Goal: Complete application form

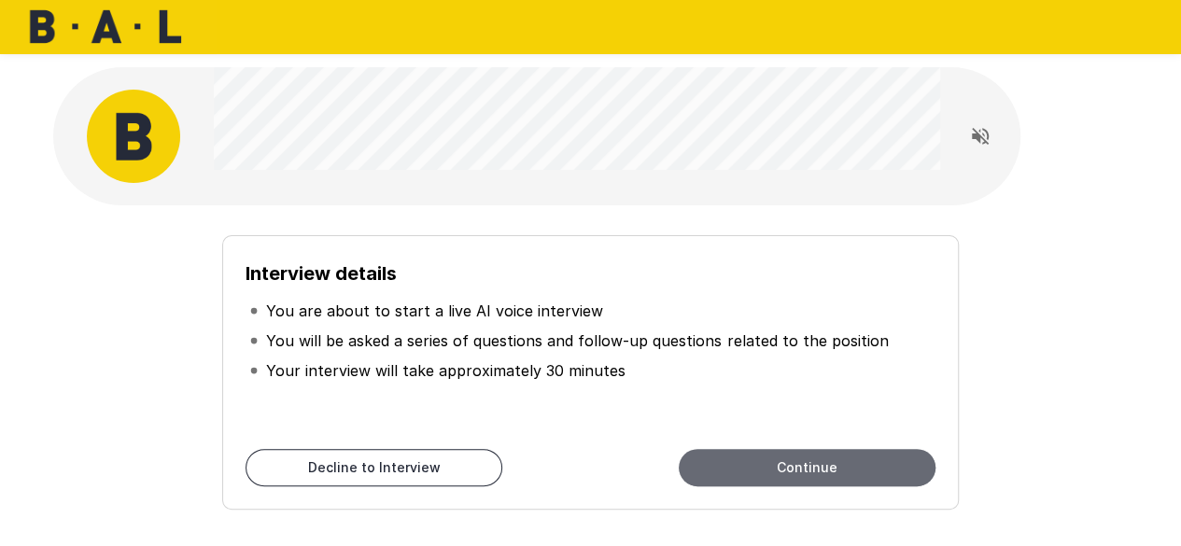
click at [749, 468] on button "Continue" at bounding box center [807, 467] width 257 height 37
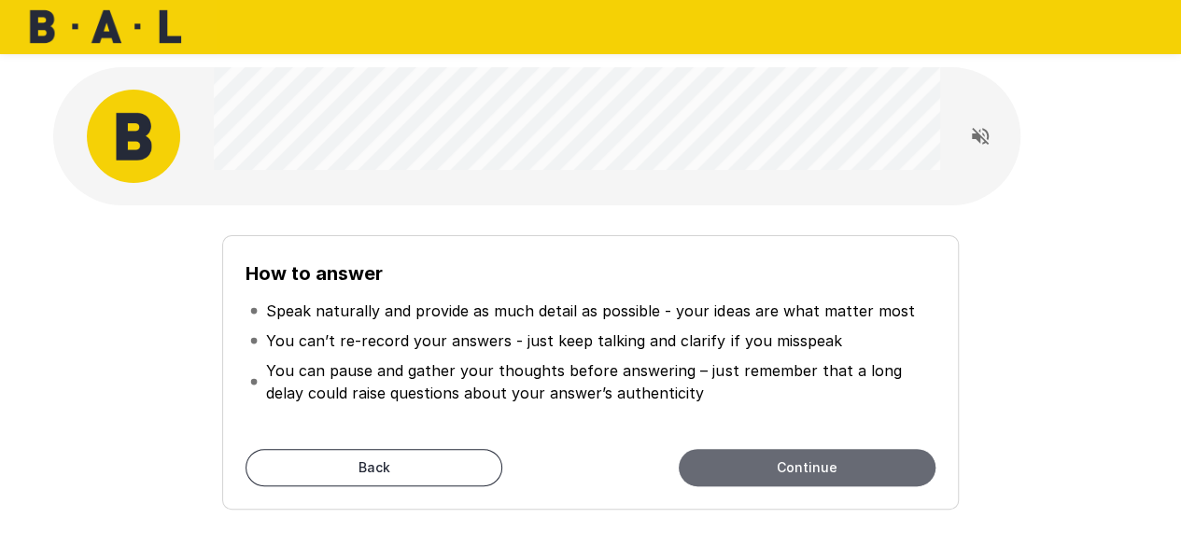
click at [749, 468] on button "Continue" at bounding box center [807, 467] width 257 height 37
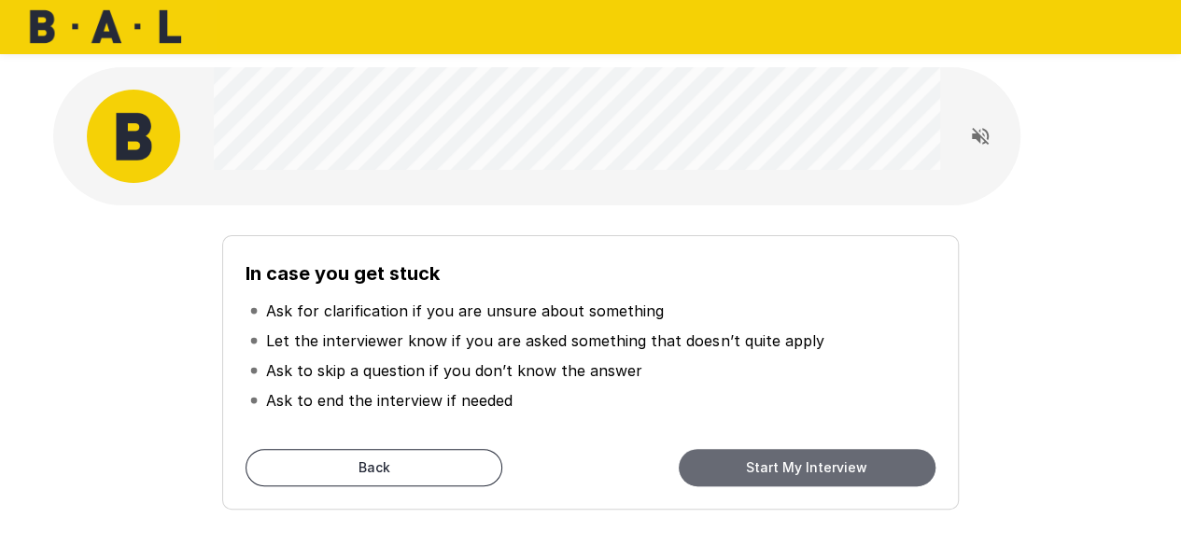
click at [749, 468] on button "Start My Interview" at bounding box center [807, 467] width 257 height 37
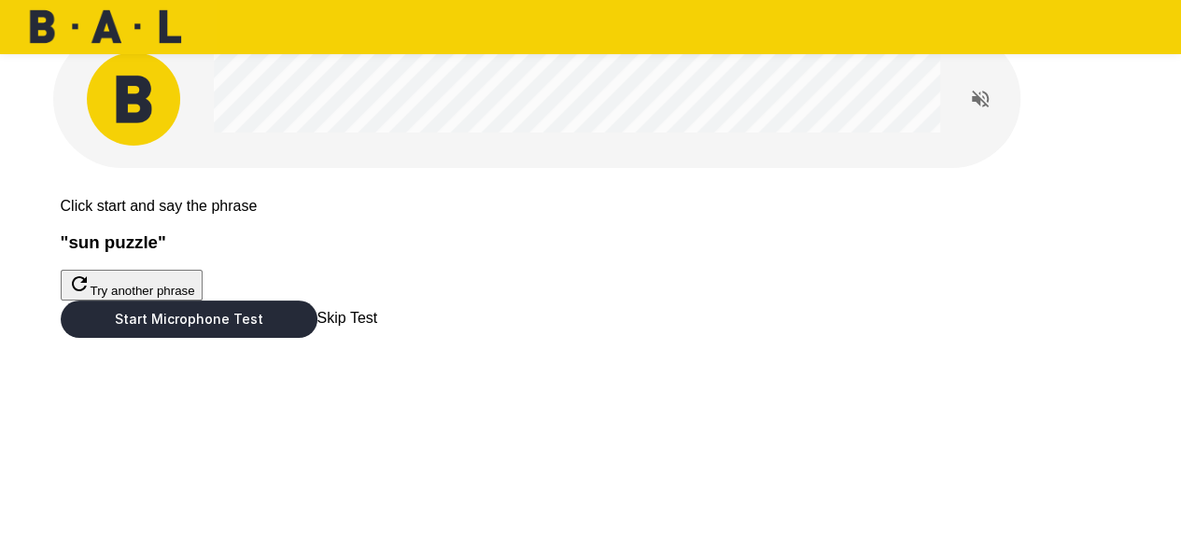
scroll to position [75, 0]
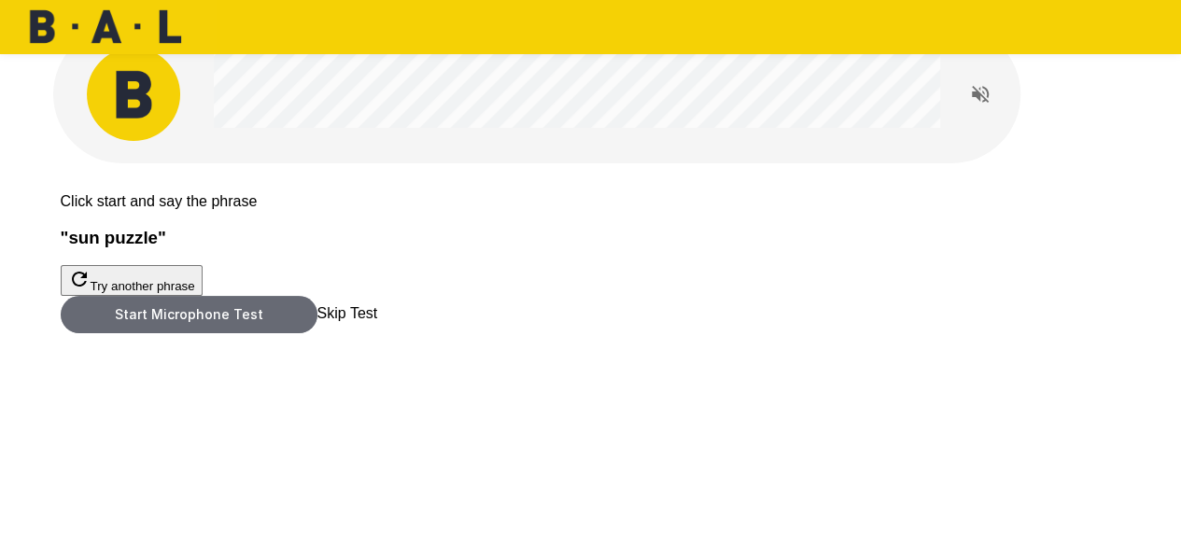
click at [317, 333] on button "Start Microphone Test" at bounding box center [189, 314] width 257 height 37
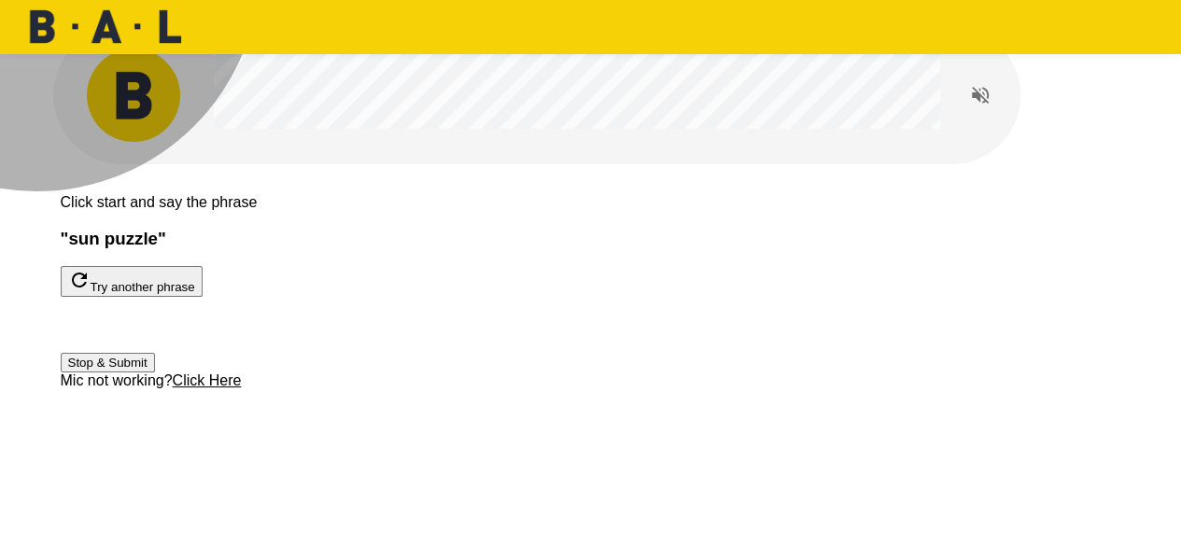
click at [155, 372] on button "Stop & Submit" at bounding box center [108, 363] width 94 height 20
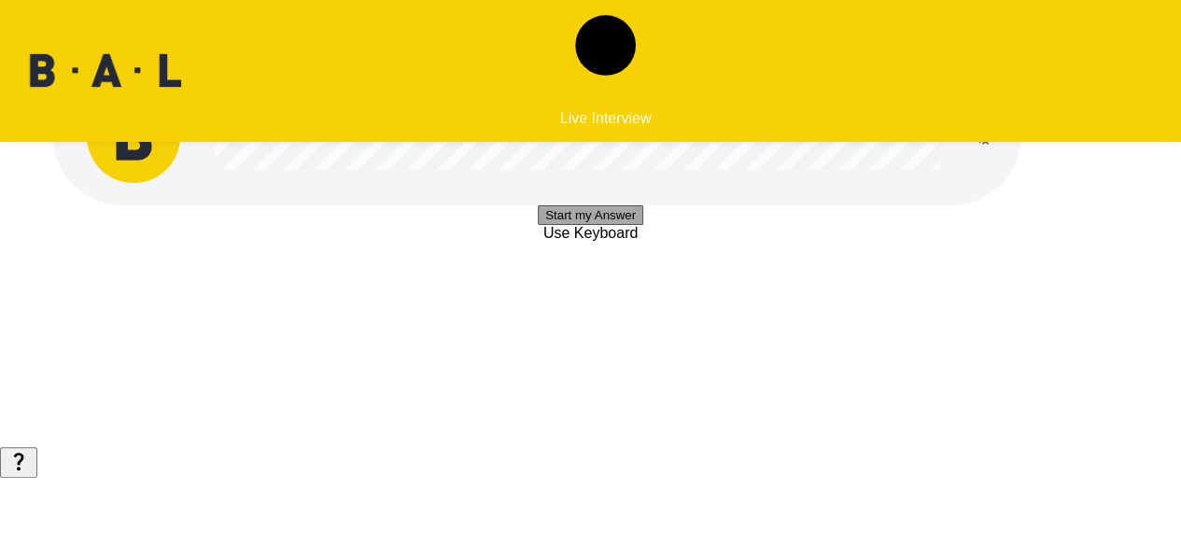
click at [541, 225] on button "Start my Answer" at bounding box center [590, 215] width 105 height 20
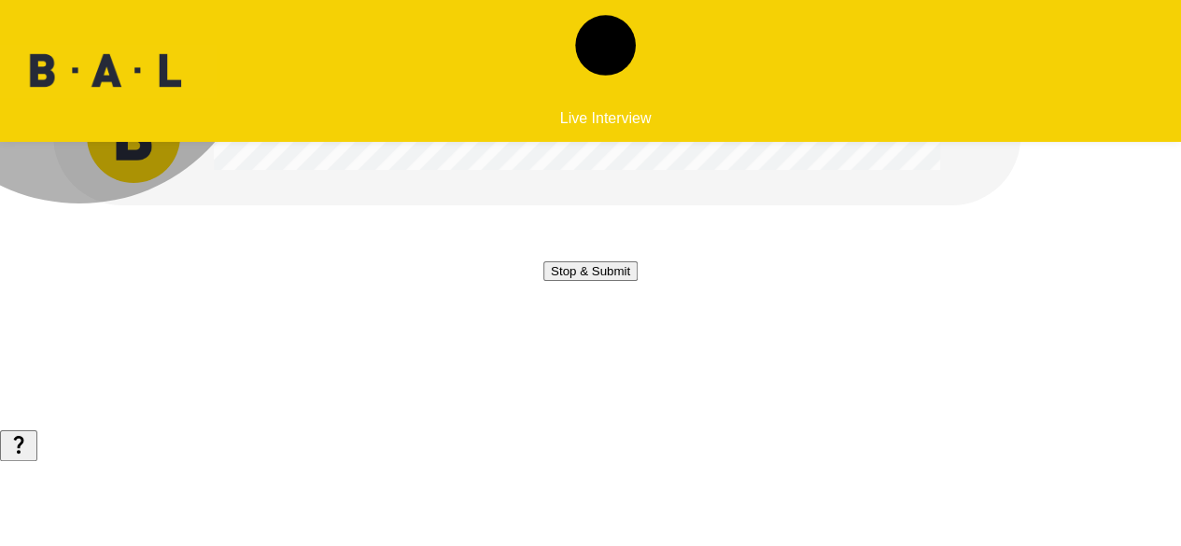
click at [543, 281] on button "Stop & Submit" at bounding box center [590, 271] width 94 height 20
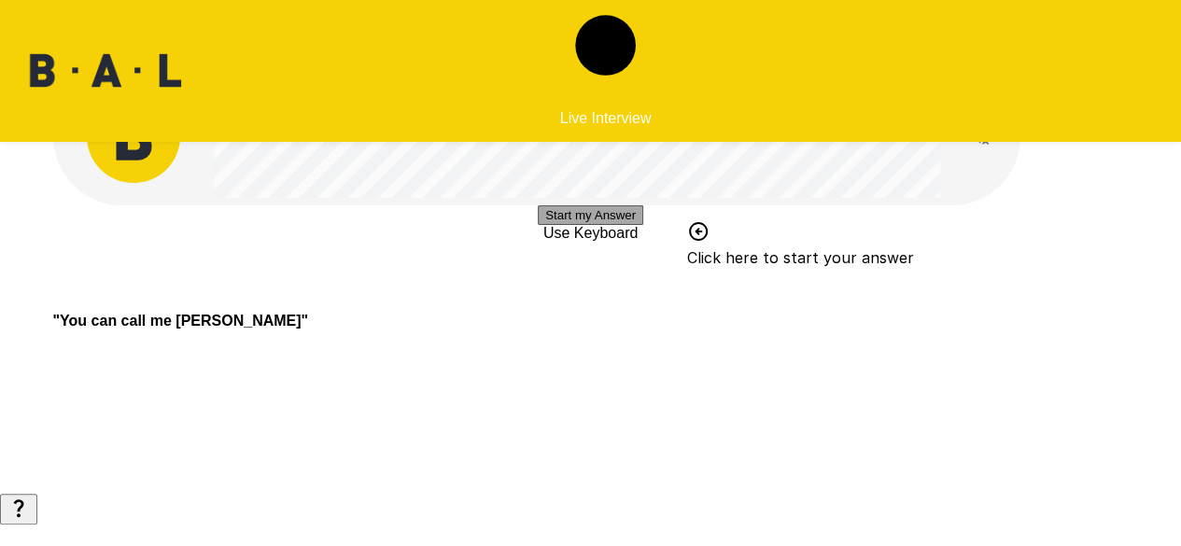
click at [538, 225] on button "Start my Answer" at bounding box center [590, 215] width 105 height 20
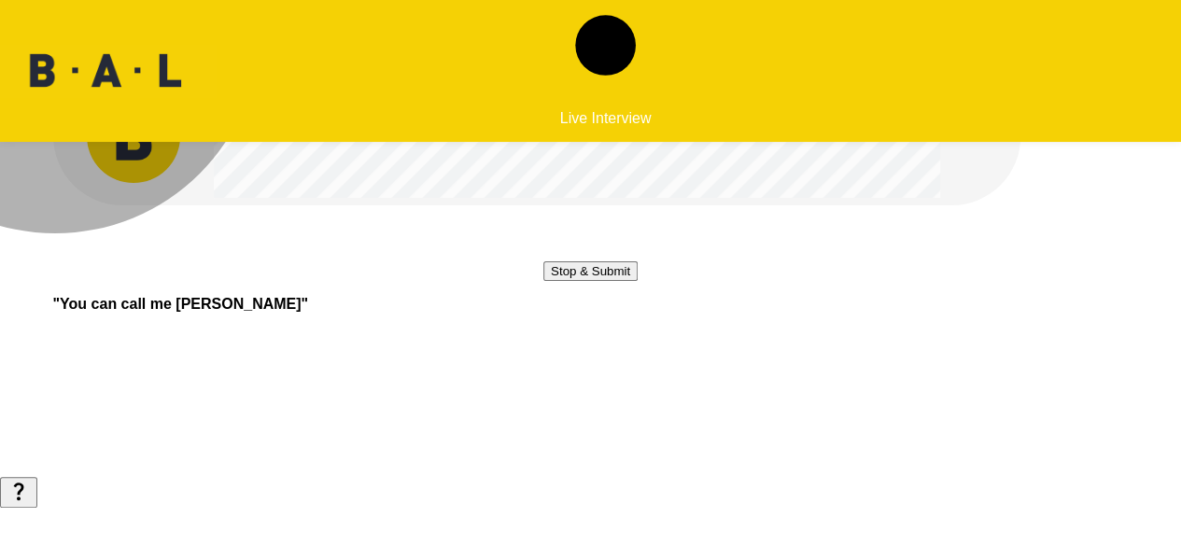
click at [543, 281] on button "Stop & Submit" at bounding box center [590, 271] width 94 height 20
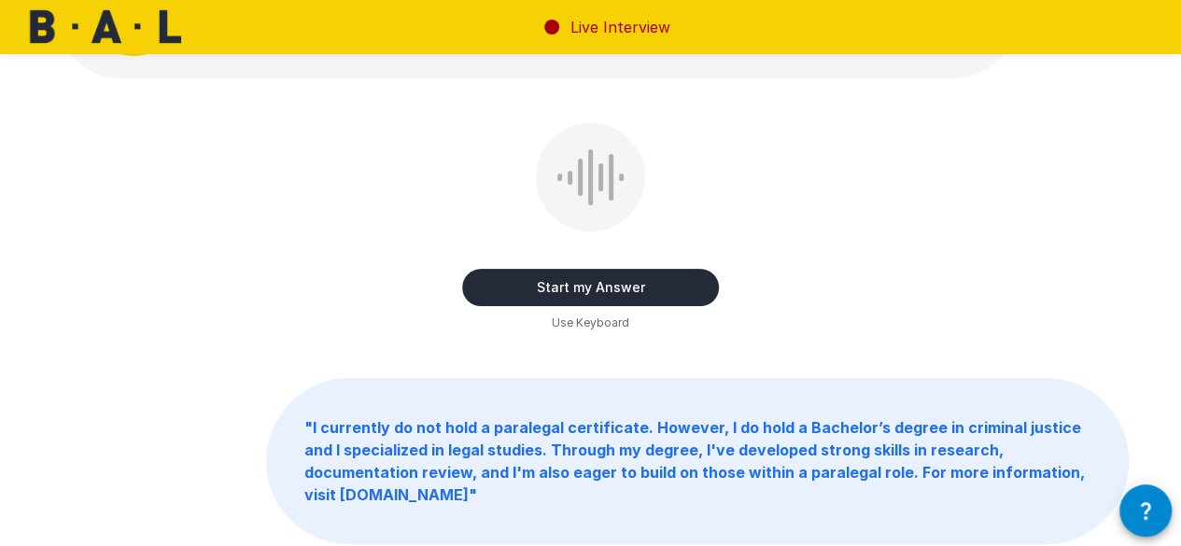
scroll to position [124, 0]
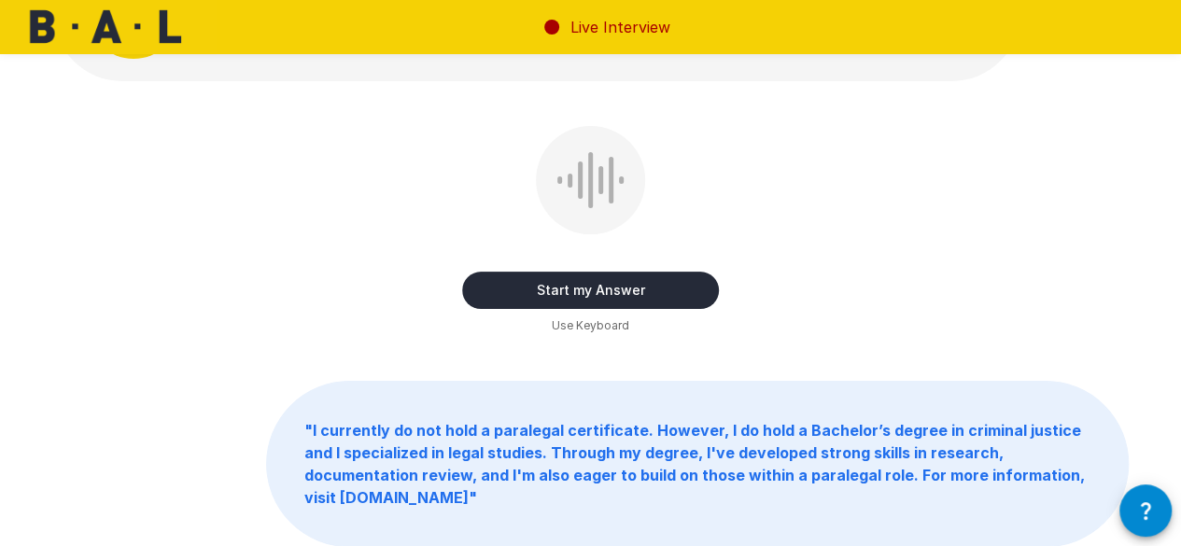
click at [583, 438] on b "" I currently do not hold a paralegal certificate. However, I do hold a Bachelo…" at bounding box center [694, 464] width 780 height 86
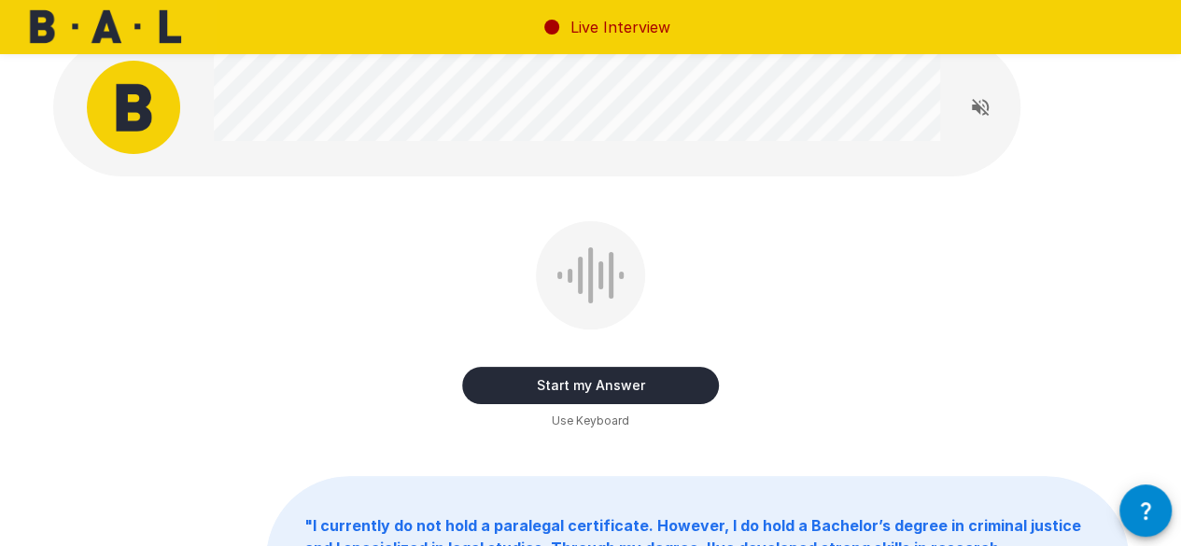
scroll to position [0, 0]
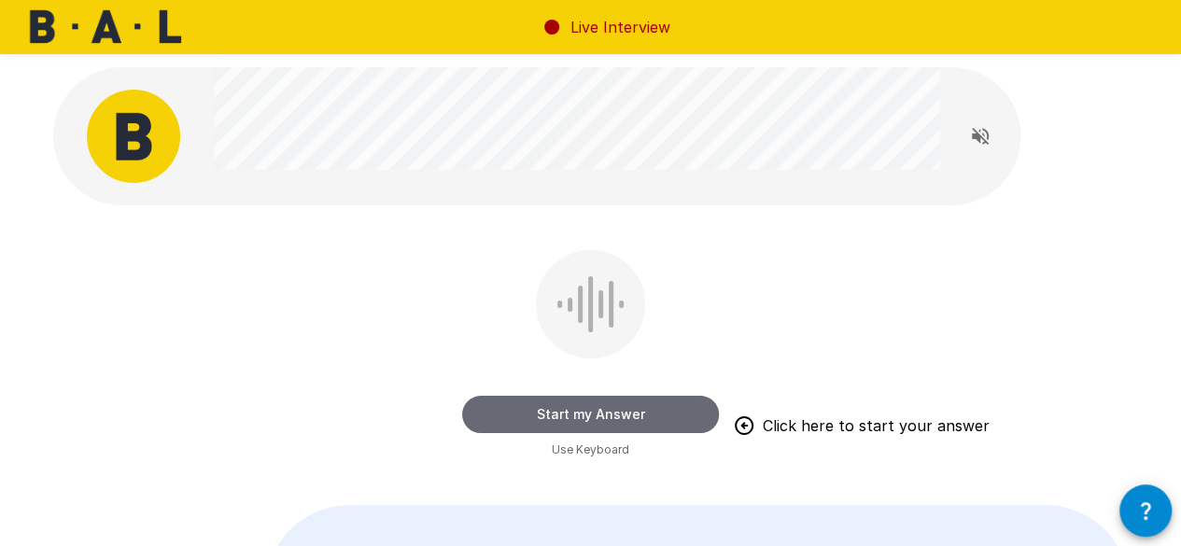
click at [486, 427] on button "Start my Answer" at bounding box center [590, 414] width 257 height 37
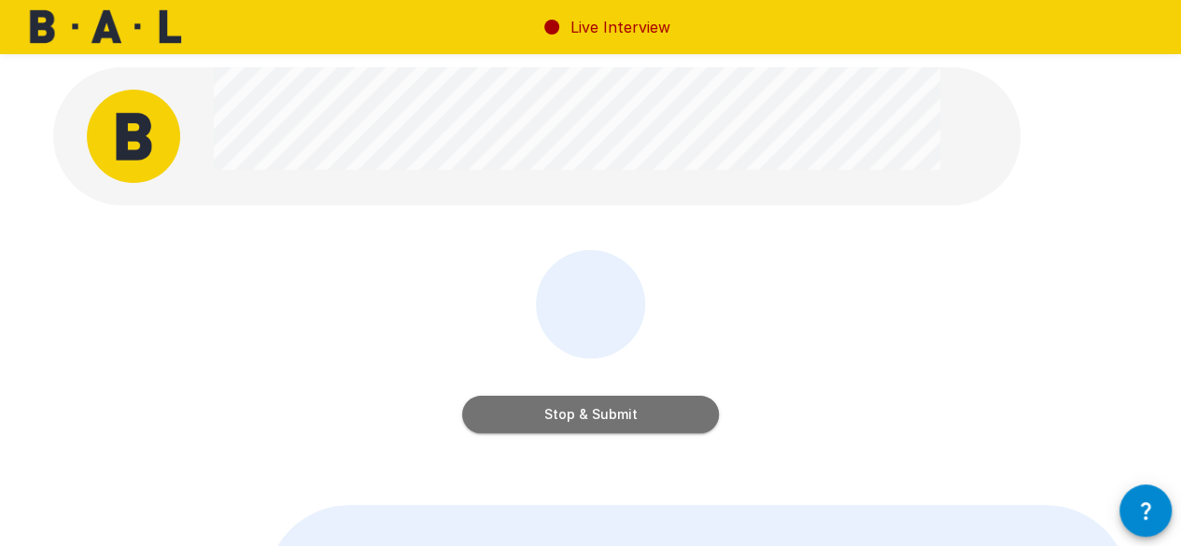
click at [486, 427] on button "Stop & Submit" at bounding box center [590, 414] width 257 height 37
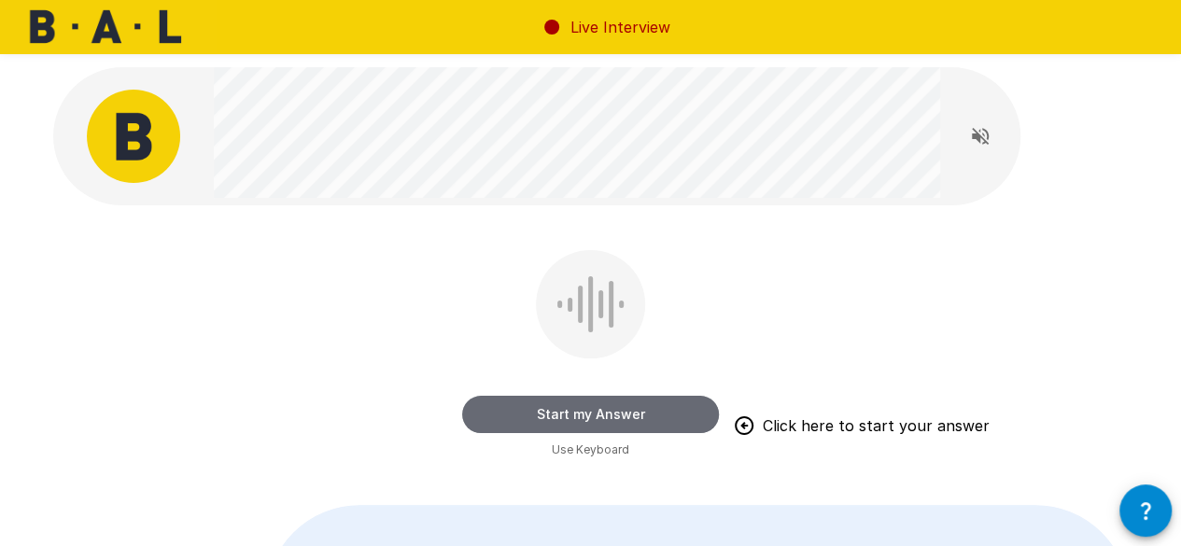
click at [527, 399] on button "Start my Answer" at bounding box center [590, 414] width 257 height 37
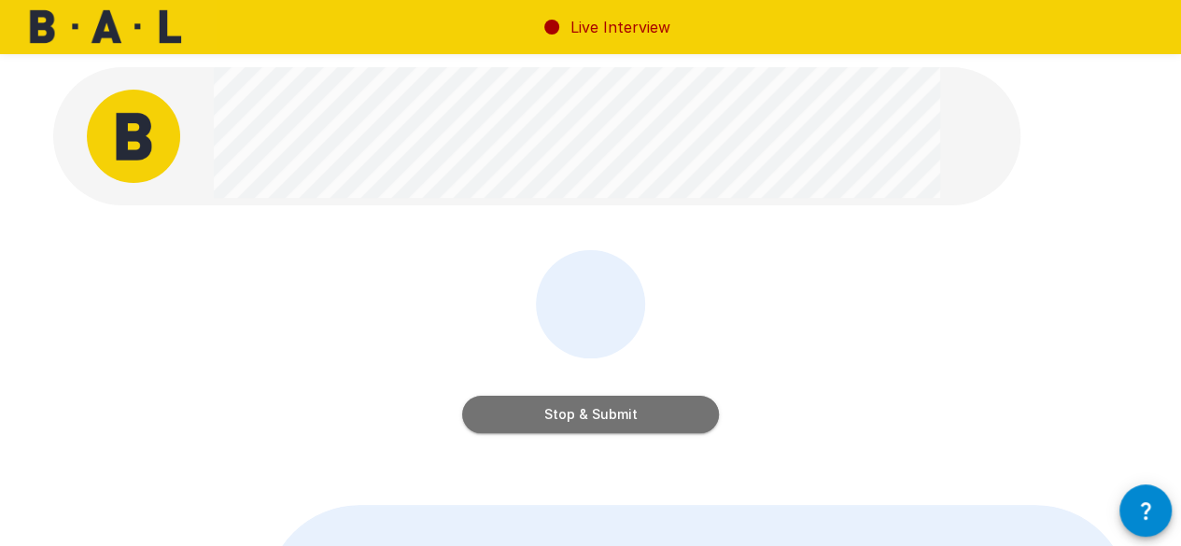
click at [536, 412] on button "Stop & Submit" at bounding box center [590, 414] width 257 height 37
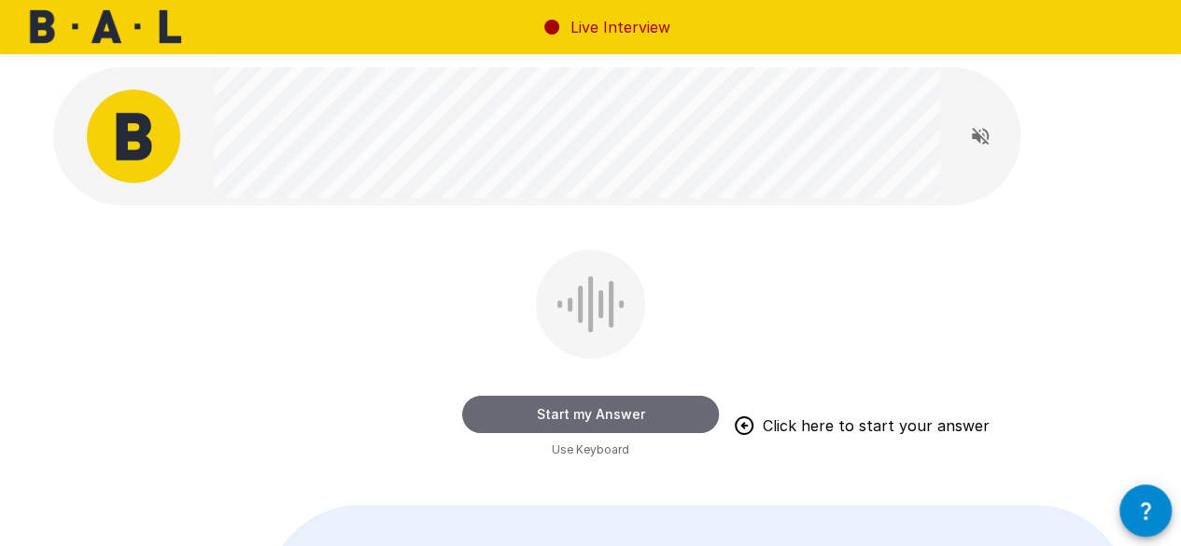
click at [540, 406] on button "Start my Answer" at bounding box center [590, 414] width 257 height 37
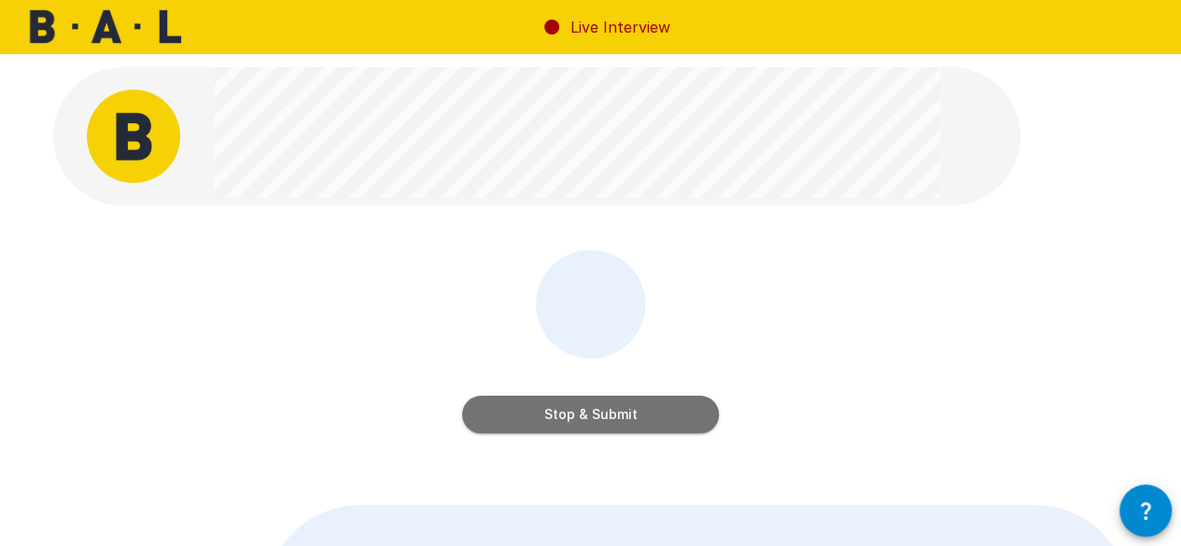
click at [607, 408] on button "Stop & Submit" at bounding box center [590, 414] width 257 height 37
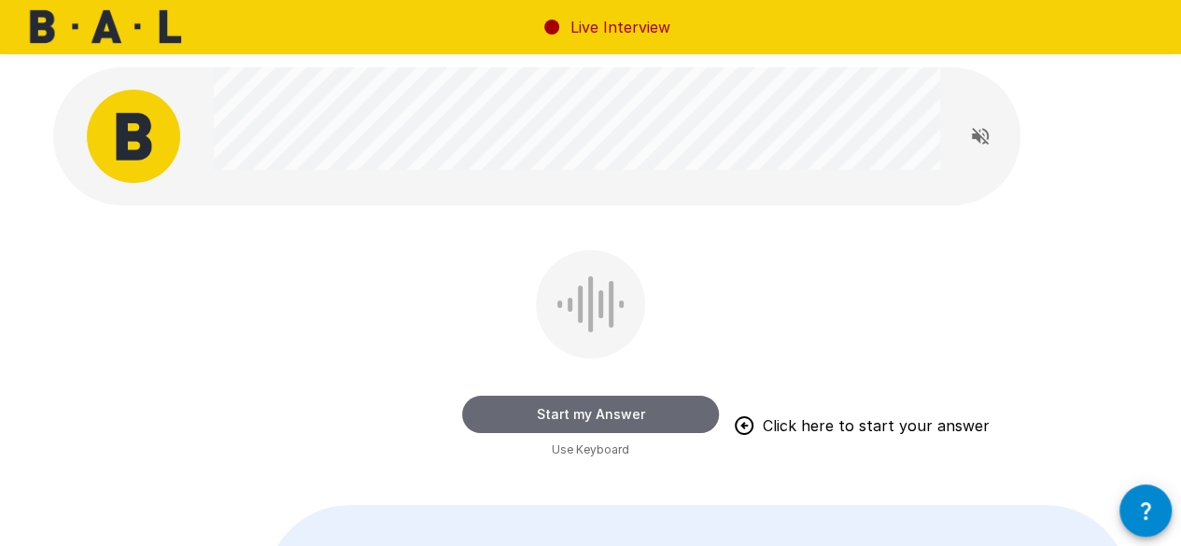
click at [513, 411] on button "Start my Answer" at bounding box center [590, 414] width 257 height 37
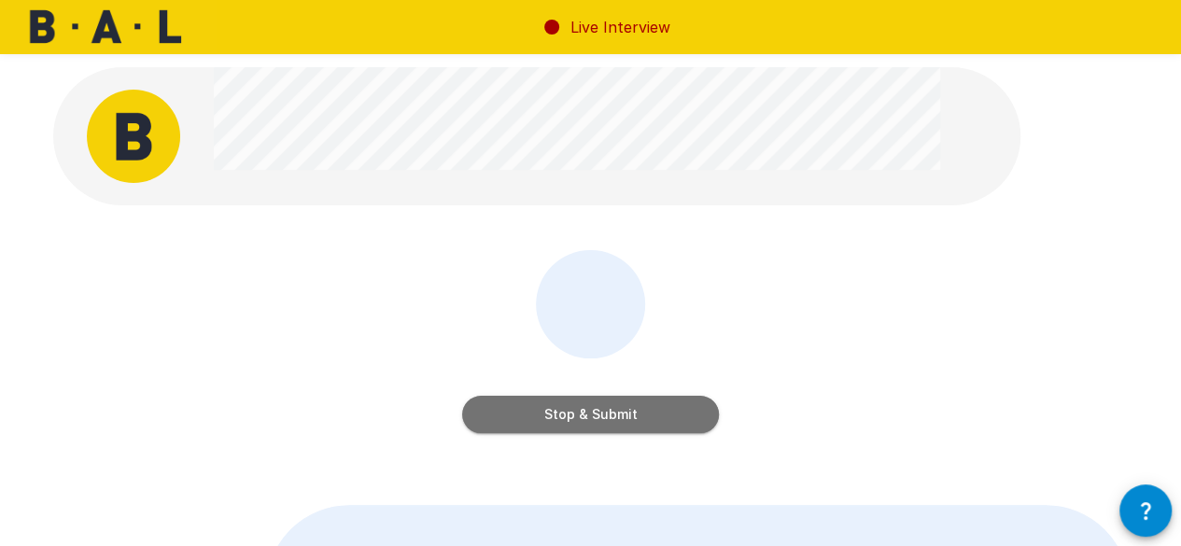
click at [497, 412] on button "Stop & Submit" at bounding box center [590, 414] width 257 height 37
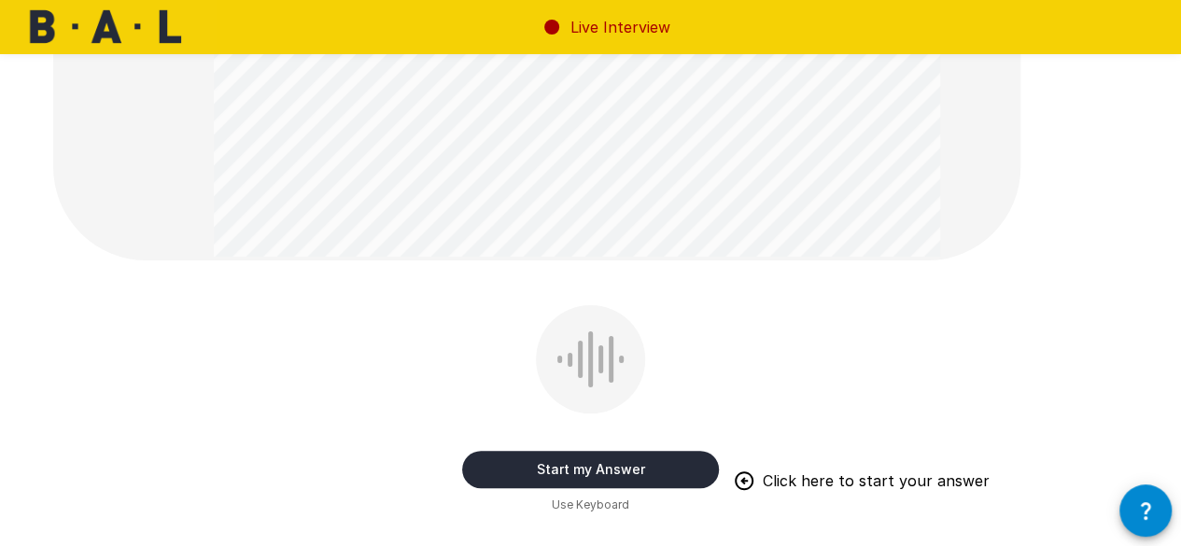
scroll to position [336, 0]
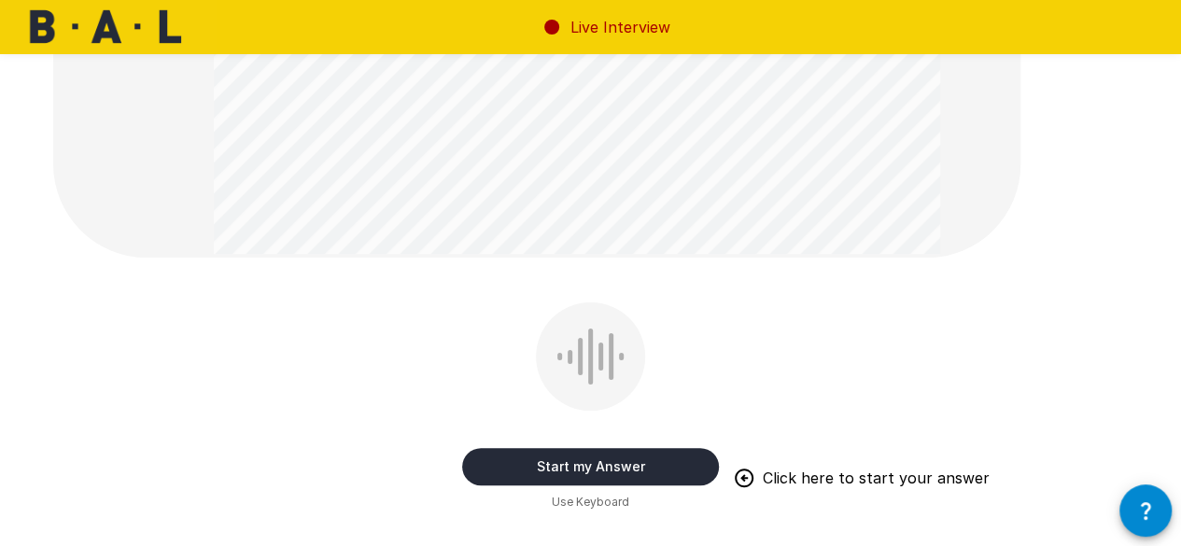
click at [523, 477] on button "Start my Answer" at bounding box center [590, 466] width 257 height 37
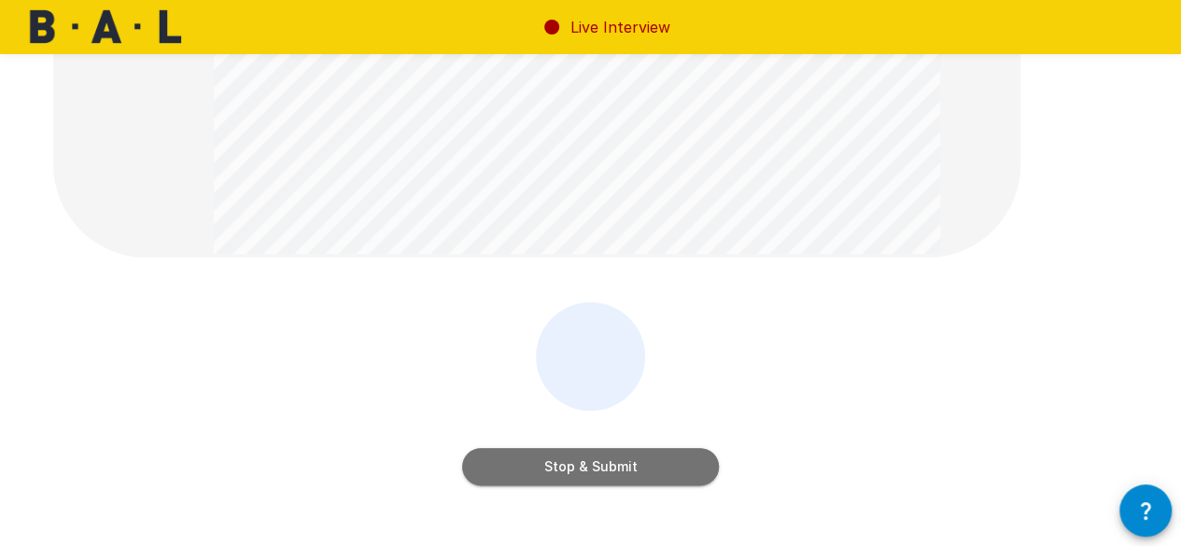
click at [487, 483] on button "Stop & Submit" at bounding box center [590, 466] width 257 height 37
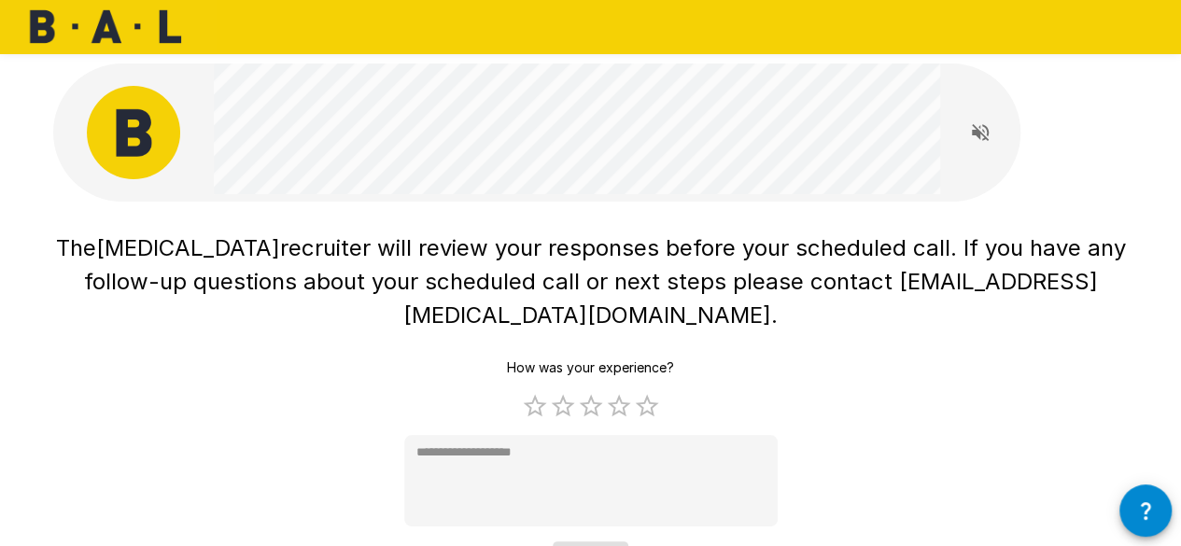
scroll to position [0, 0]
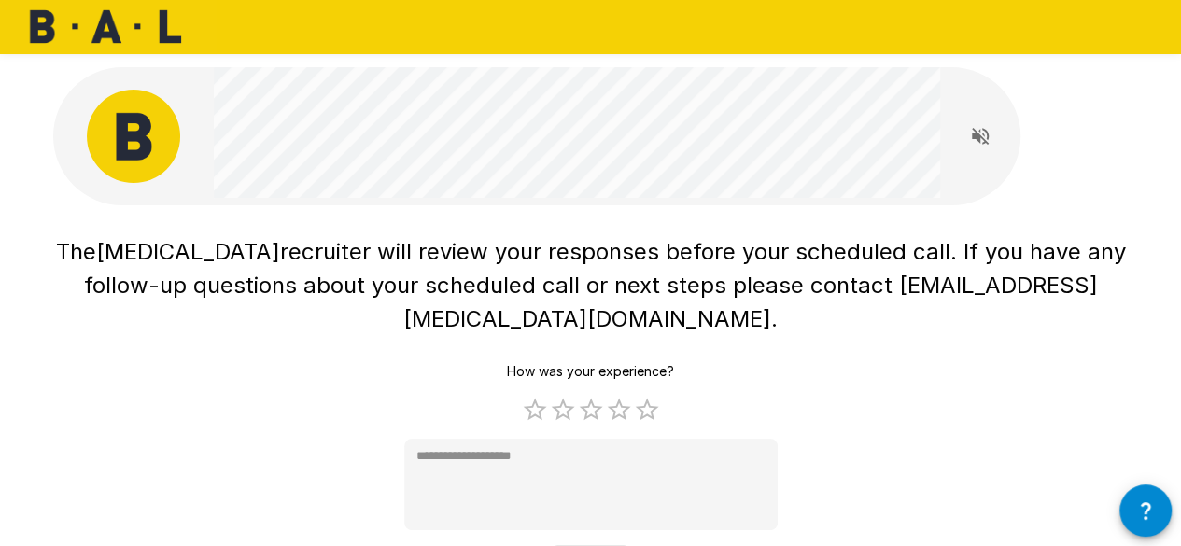
type textarea "*"
